Goal: Task Accomplishment & Management: Manage account settings

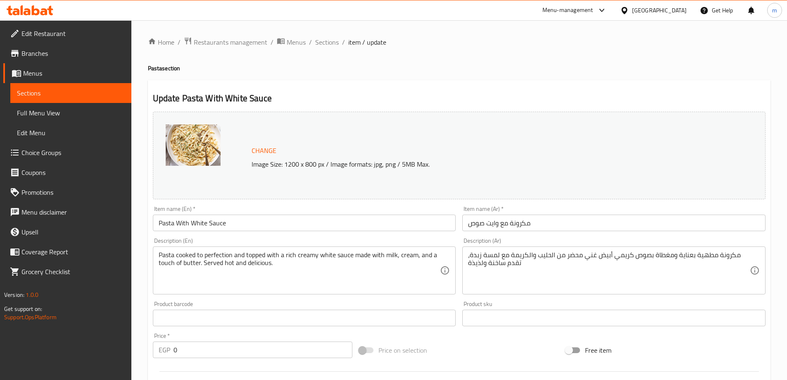
scroll to position [48, 0]
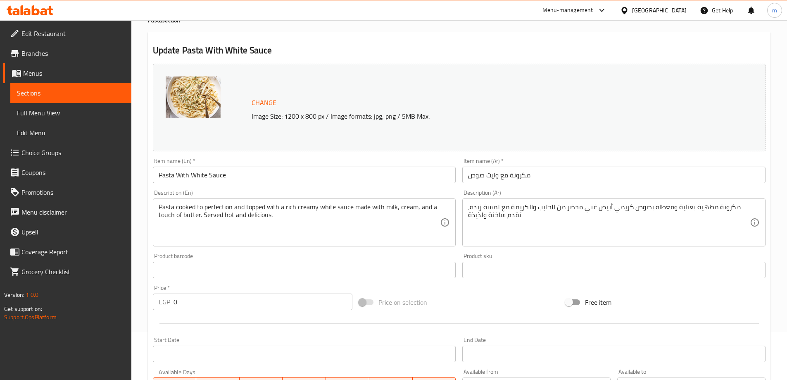
click at [674, 9] on div "[GEOGRAPHIC_DATA]" at bounding box center [659, 10] width 55 height 9
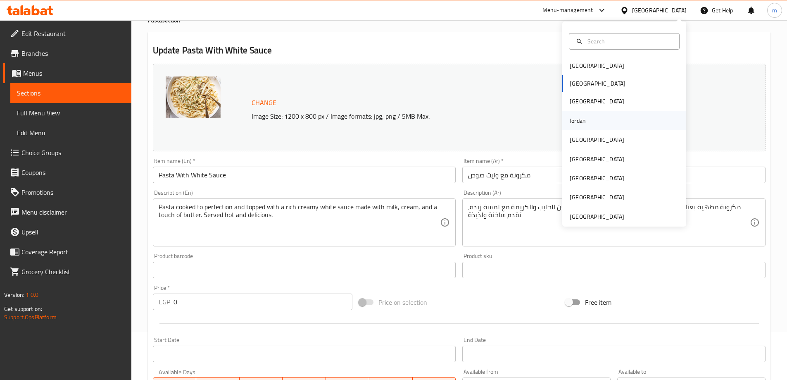
click at [608, 119] on div "Jordan" at bounding box center [624, 120] width 124 height 19
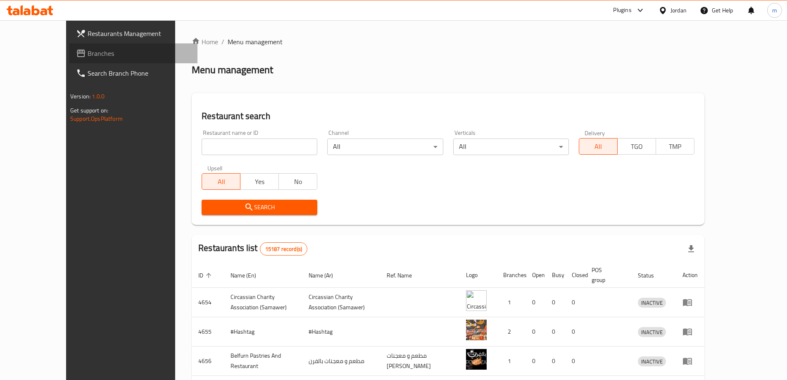
click at [88, 53] on span "Branches" at bounding box center [139, 53] width 103 height 10
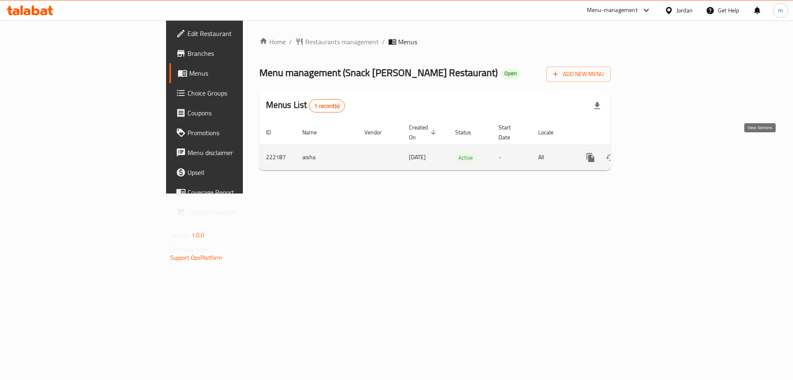
click at [655, 152] on icon "enhanced table" at bounding box center [650, 157] width 10 height 10
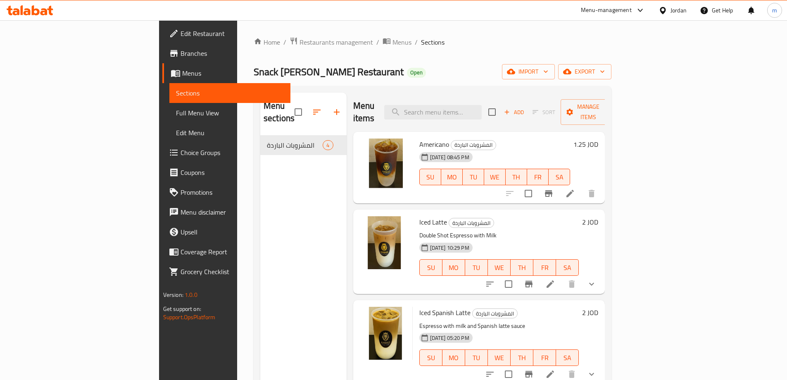
click at [162, 145] on link "Choice Groups" at bounding box center [226, 152] width 128 height 20
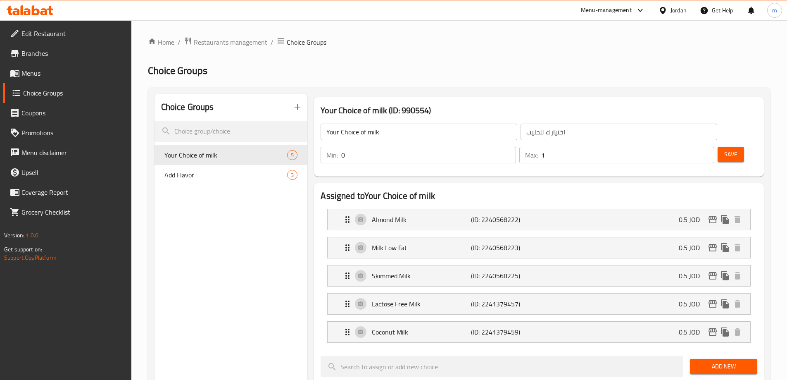
click at [425, 60] on div "Home / Restaurants management / Choice Groups Choice Groups Choice Groups Your …" at bounding box center [459, 375] width 622 height 677
